Goal: Find specific page/section

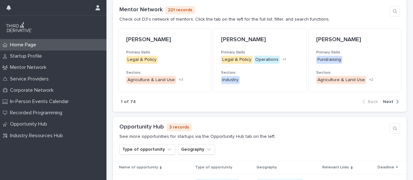
scroll to position [507, 0]
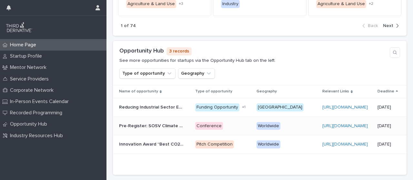
click at [162, 126] on p "Pre-Register: SOSV Climate Tech Founder/Investor Matchup" at bounding box center [152, 125] width 66 height 7
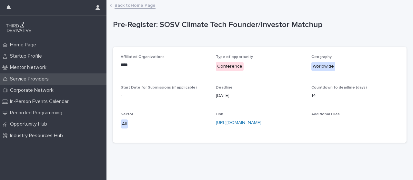
click at [39, 78] on p "Service Providers" at bounding box center [30, 79] width 46 height 6
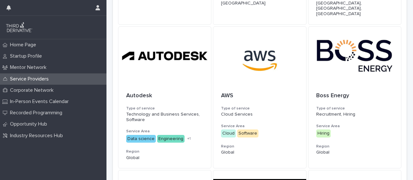
scroll to position [305, 0]
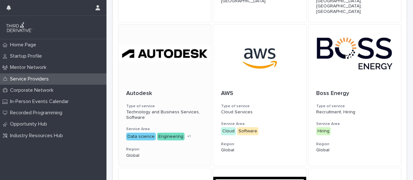
click at [145, 63] on div at bounding box center [164, 54] width 93 height 58
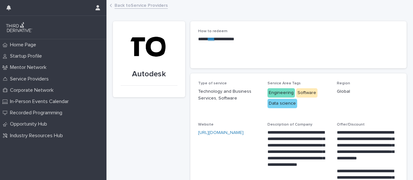
click at [215, 41] on link "****" at bounding box center [211, 39] width 6 height 5
